Goal: Task Accomplishment & Management: Use online tool/utility

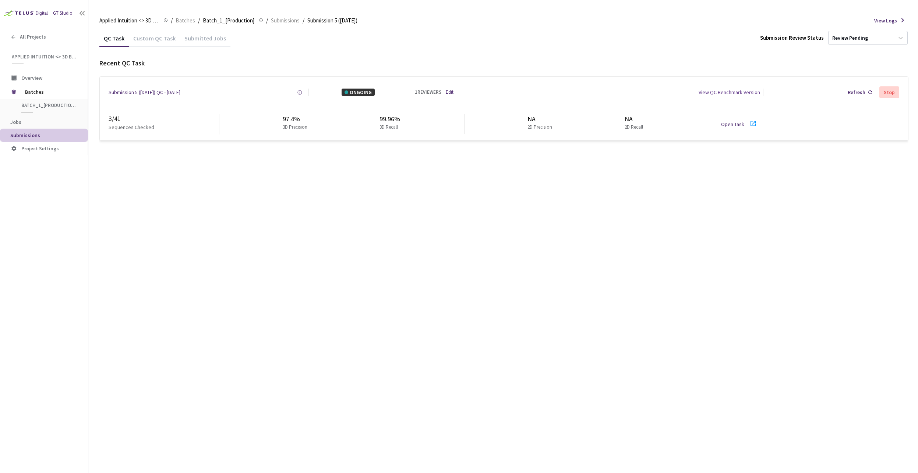
click at [198, 42] on div "Submitted Jobs" at bounding box center [205, 41] width 50 height 13
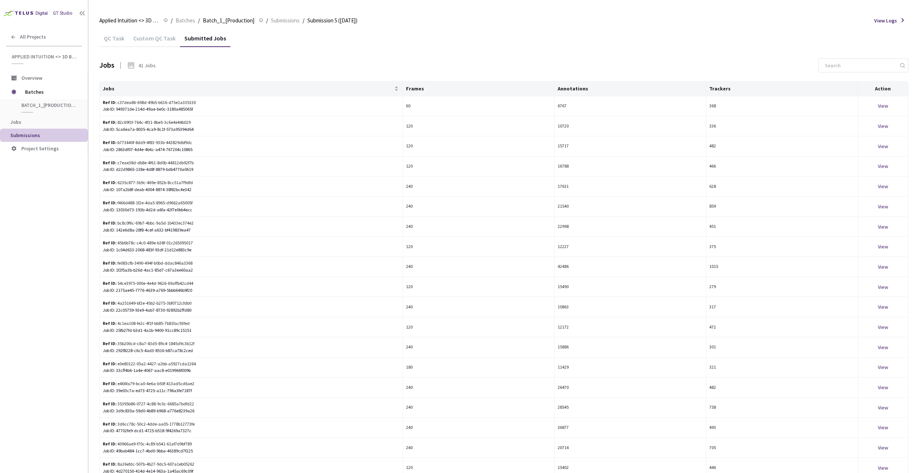
click at [106, 42] on div "QC Task" at bounding box center [113, 41] width 29 height 13
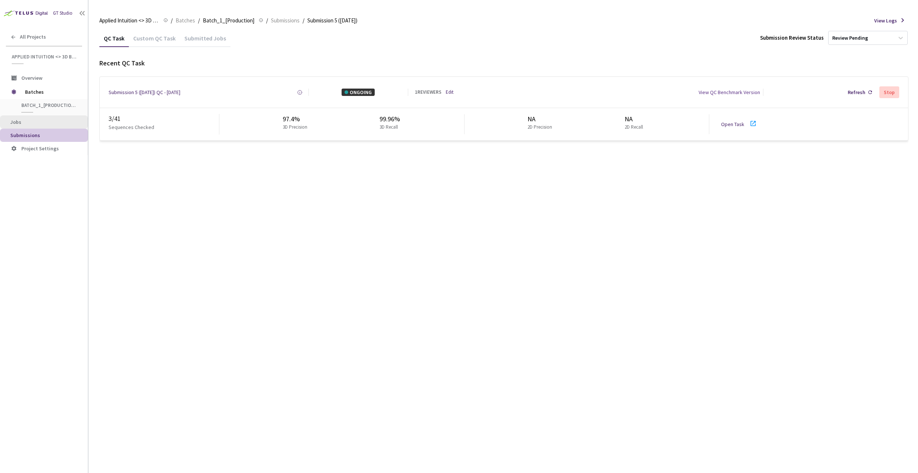
click at [39, 124] on span "Jobs" at bounding box center [46, 122] width 72 height 6
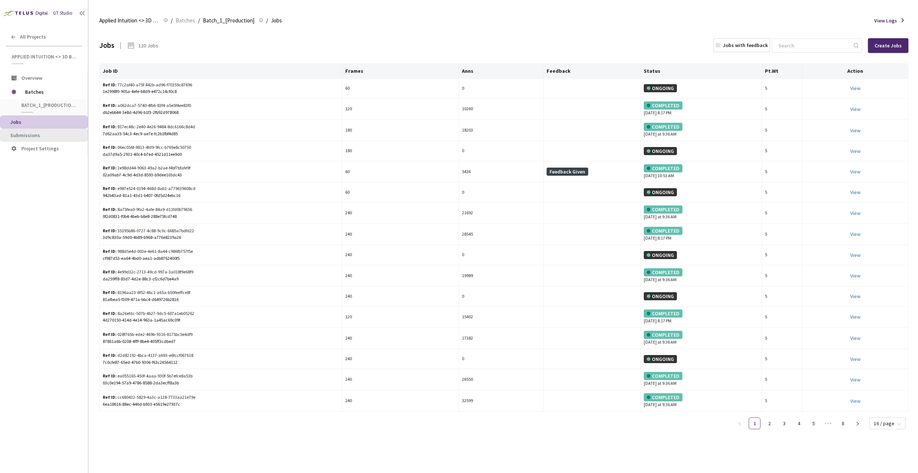
click at [43, 132] on li "Submissions" at bounding box center [44, 135] width 88 height 13
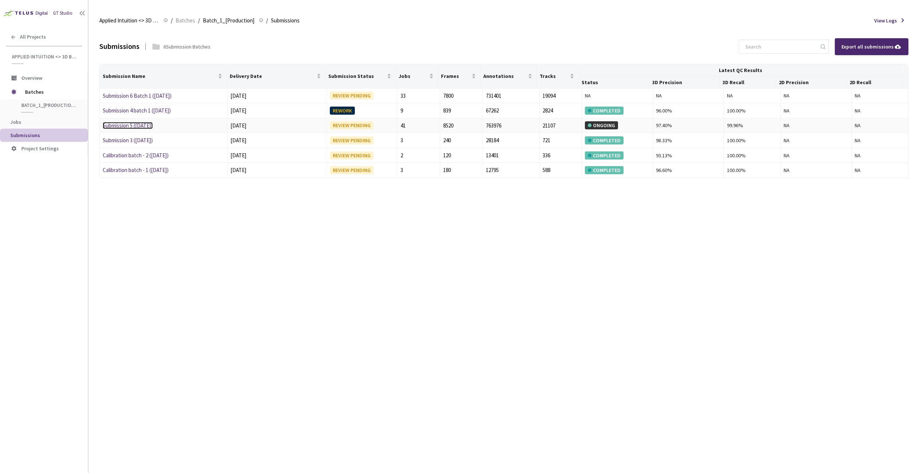
click at [129, 125] on link "Submission 5 ([DATE])" at bounding box center [128, 125] width 50 height 7
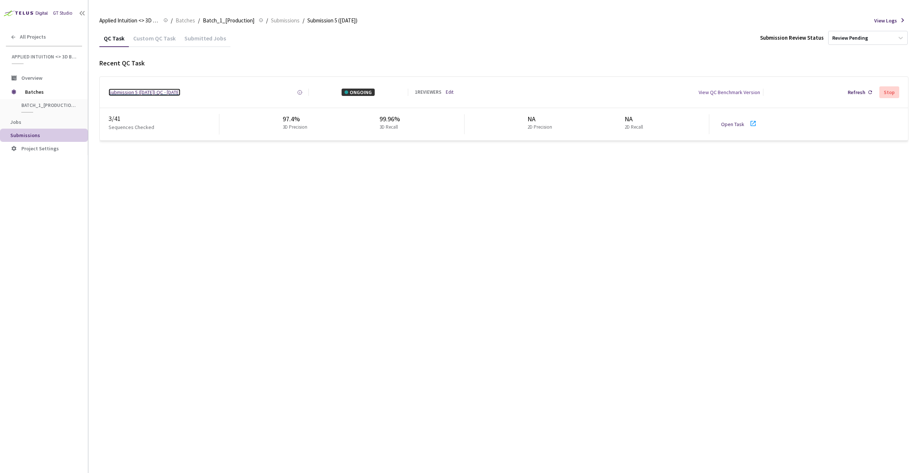
drag, startPoint x: 162, startPoint y: 93, endPoint x: 143, endPoint y: 90, distance: 18.6
click at [143, 90] on div "Submission 5 ([DATE]) QC - [DATE]" at bounding box center [145, 92] width 72 height 7
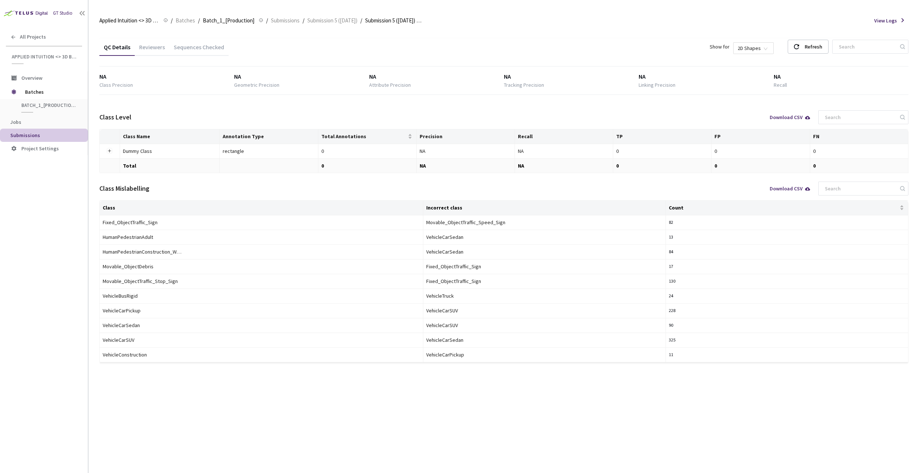
click at [141, 432] on div "QC Details Reviewers Sequences Checked Show for 2D Shapes Refresh NA Class Prec…" at bounding box center [503, 251] width 809 height 444
click at [189, 49] on div "Sequences Checked" at bounding box center [198, 49] width 59 height 13
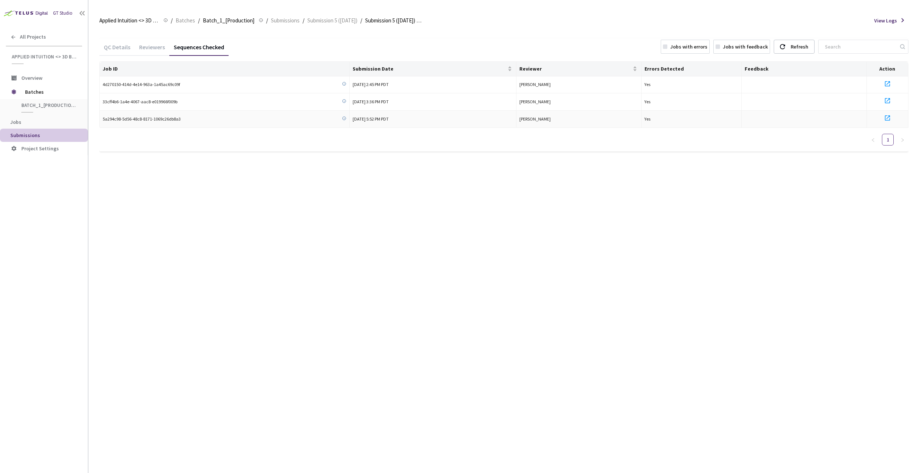
drag, startPoint x: 403, startPoint y: 119, endPoint x: 352, endPoint y: 120, distance: 50.4
click at [352, 120] on span "[DATE] 5:52 PM PDT" at bounding box center [370, 119] width 36 height 6
click at [359, 120] on span "[DATE] 5:52 PM PDT" at bounding box center [370, 119] width 36 height 6
click at [157, 118] on span "5a294c98-5d56-48c8-8171-1069c26db8a3" at bounding box center [142, 119] width 78 height 7
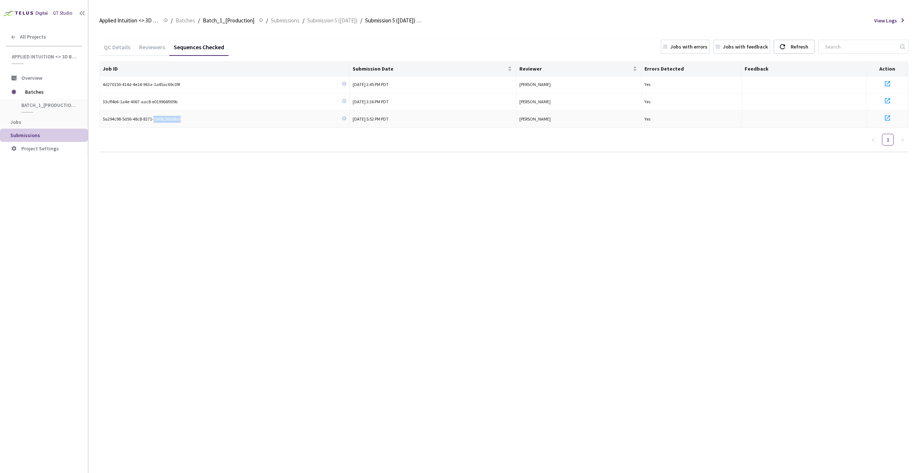
drag, startPoint x: 157, startPoint y: 118, endPoint x: 139, endPoint y: 118, distance: 17.3
click at [139, 118] on span "5a294c98-5d56-48c8-8171-1069c26db8a3" at bounding box center [142, 119] width 78 height 7
copy div "5a294c98-5d56-48c8-8171-1069c26db8a3"
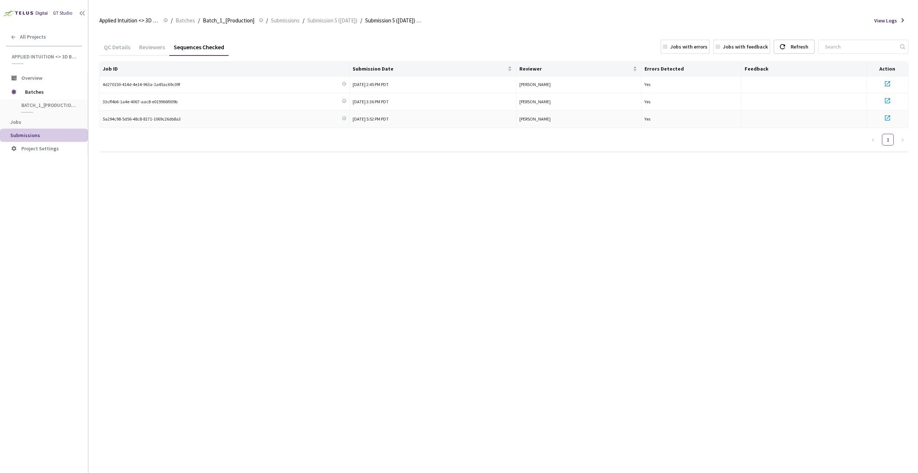
click at [888, 118] on icon at bounding box center [887, 118] width 9 height 9
click at [888, 100] on icon at bounding box center [887, 100] width 9 height 9
click at [153, 102] on span "33cff4b6-1a4e-4067-aac8-e019966f009b" at bounding box center [140, 102] width 75 height 7
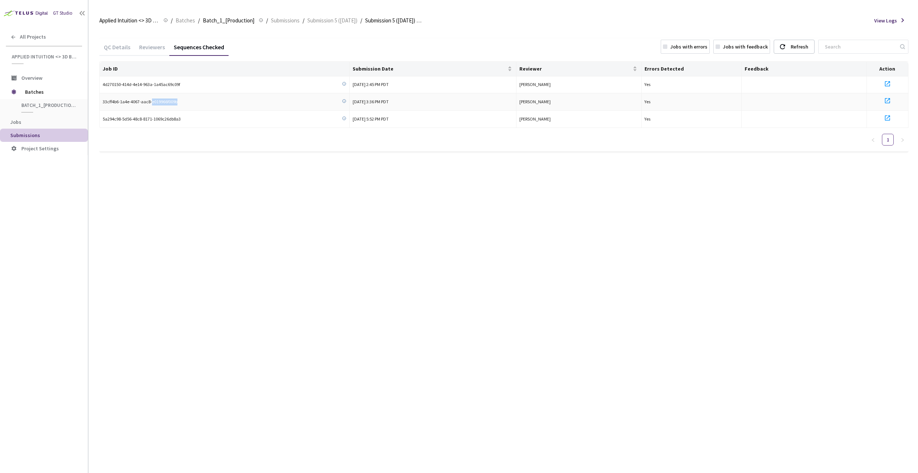
click at [153, 102] on span "33cff4b6-1a4e-4067-aac8-e019966f009b" at bounding box center [140, 102] width 75 height 7
click at [888, 100] on icon at bounding box center [887, 100] width 9 height 9
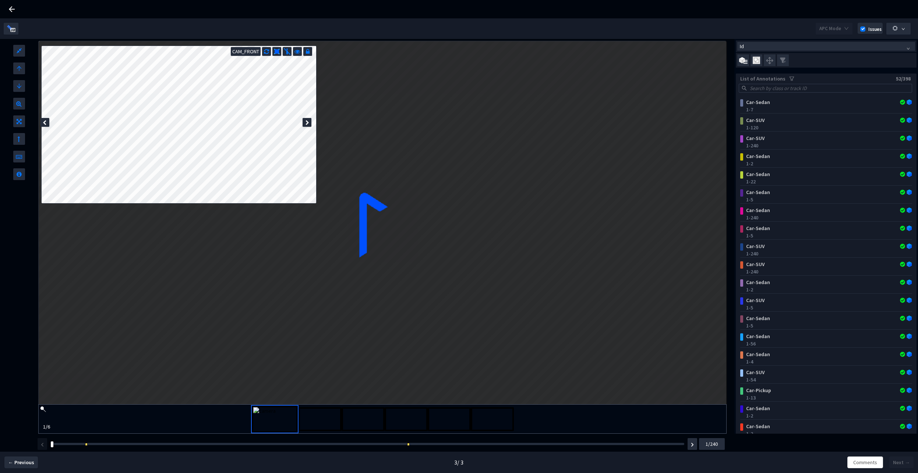
click at [44, 120] on icon at bounding box center [45, 122] width 4 height 5
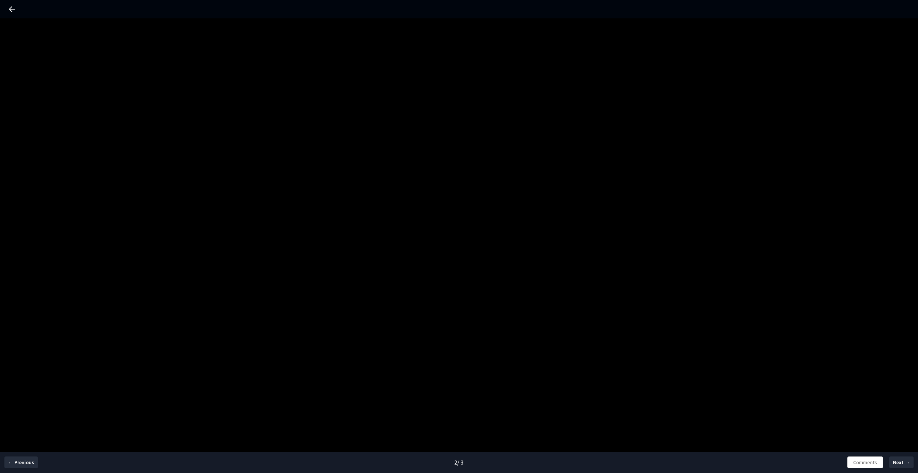
click at [417, 145] on div "← Previous 2 / 3 Comments Next →" at bounding box center [459, 254] width 918 height 473
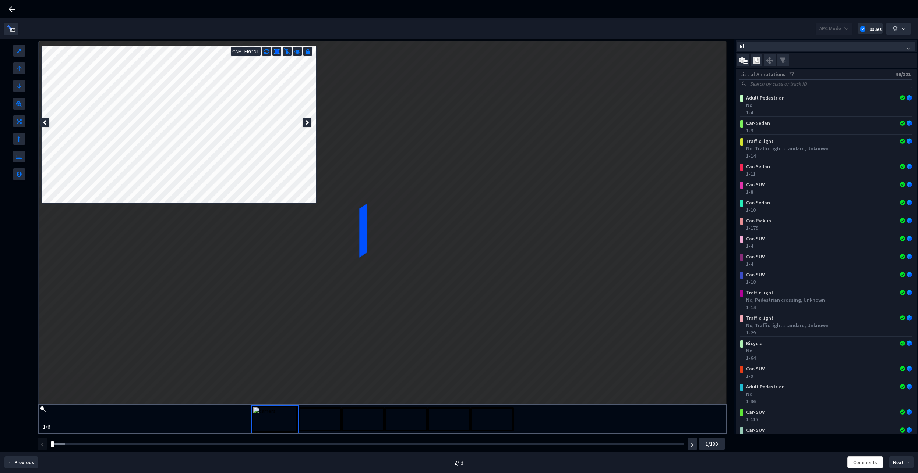
click at [754, 464] on div "2 / 3" at bounding box center [459, 463] width 612 height 8
click at [413, 25] on div "APC Mode Issues" at bounding box center [459, 28] width 910 height 21
click at [375, 10] on div at bounding box center [459, 9] width 918 height 18
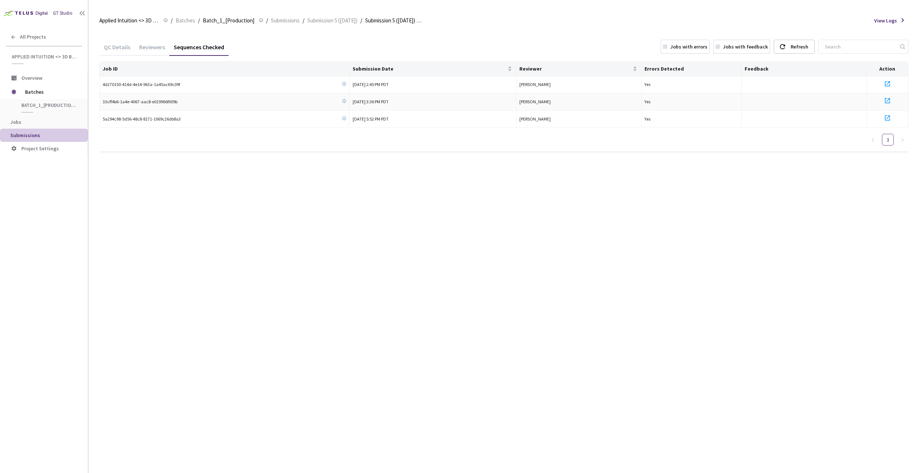
click at [887, 99] on icon at bounding box center [887, 100] width 9 height 9
